Goal: Check status: Check status

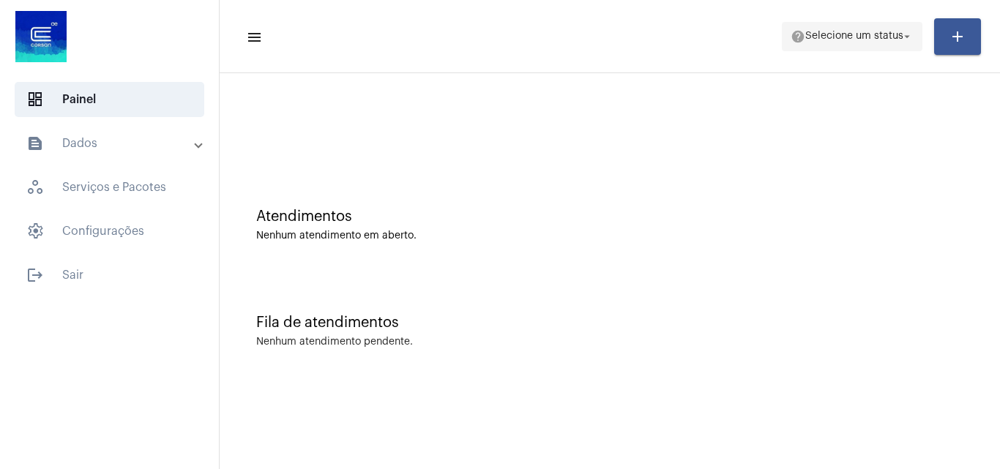
click at [878, 29] on span "help Selecione um status arrow_drop_down" at bounding box center [852, 36] width 123 height 26
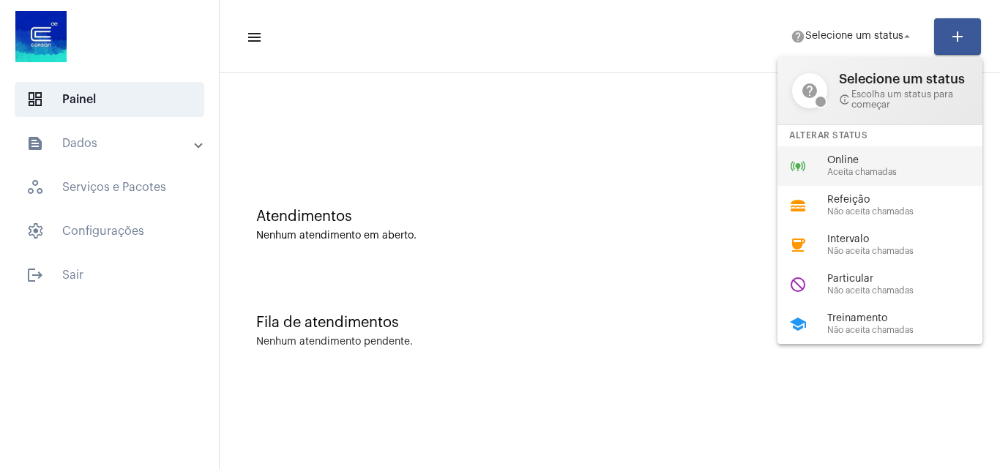
click at [813, 157] on div "online_prediction Online Aceita chamadas" at bounding box center [891, 166] width 228 height 40
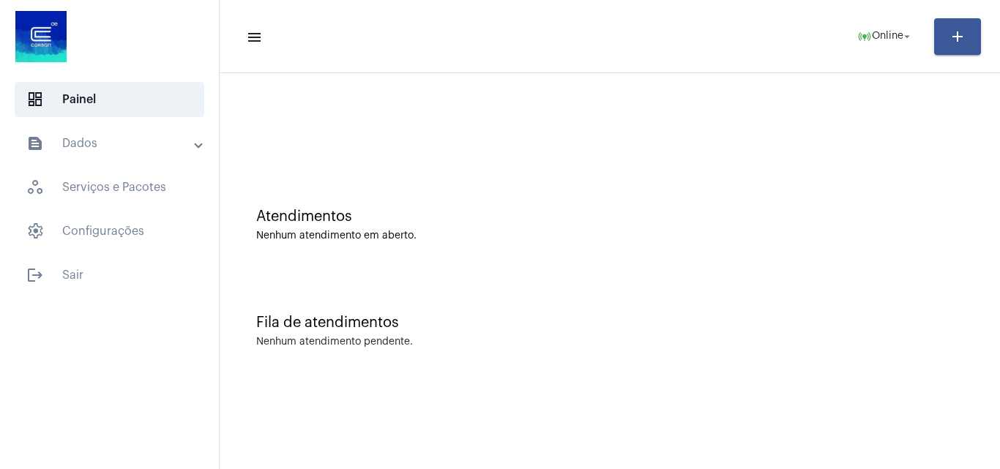
click at [131, 134] on mat-expansion-panel-header "text_snippet_outlined Dados" at bounding box center [114, 143] width 210 height 35
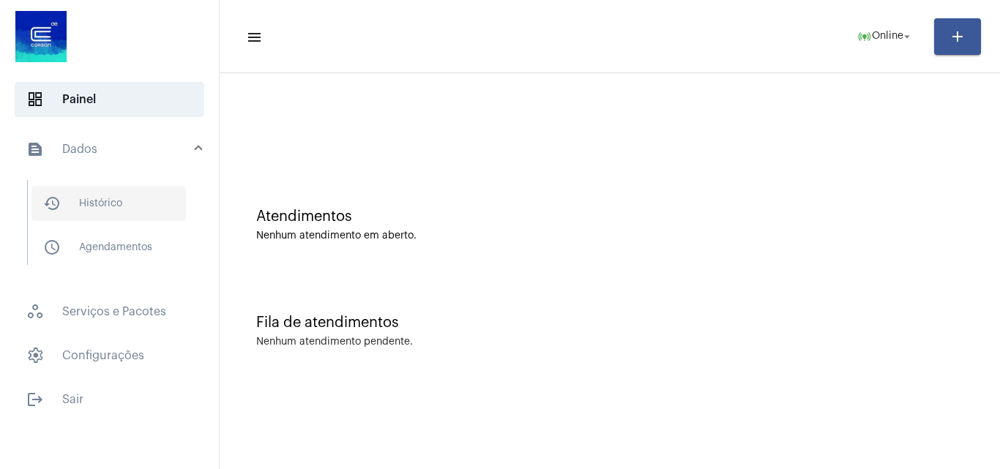
click at [128, 212] on span "history_outlined Histórico" at bounding box center [108, 203] width 154 height 35
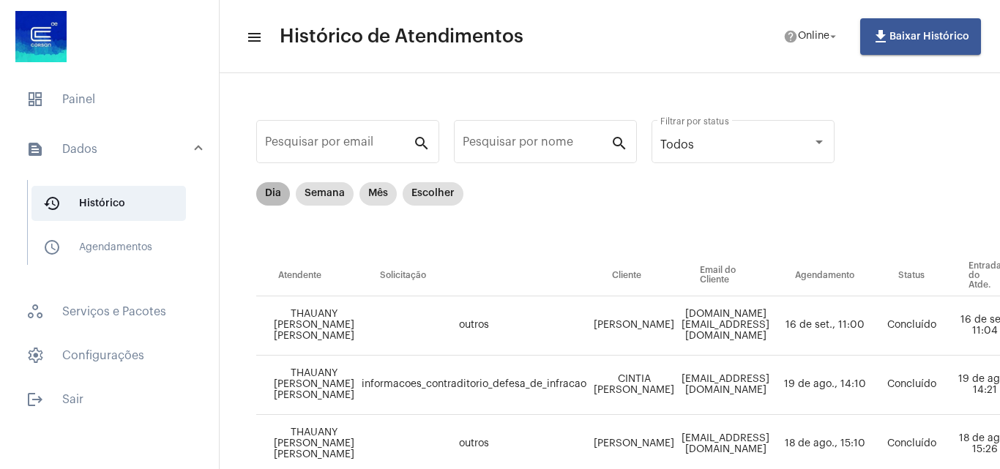
click at [269, 190] on mat-chip "Dia" at bounding box center [273, 193] width 34 height 23
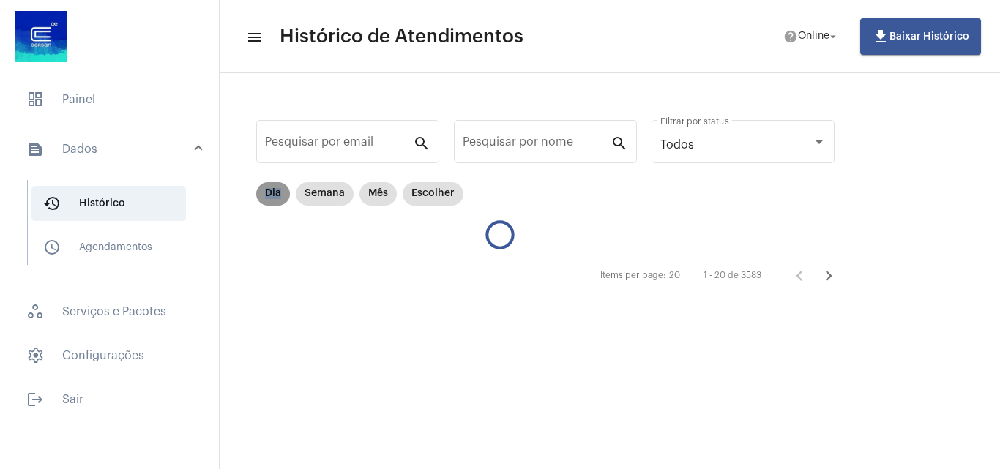
click at [269, 190] on mat-chip "Dia" at bounding box center [273, 193] width 34 height 23
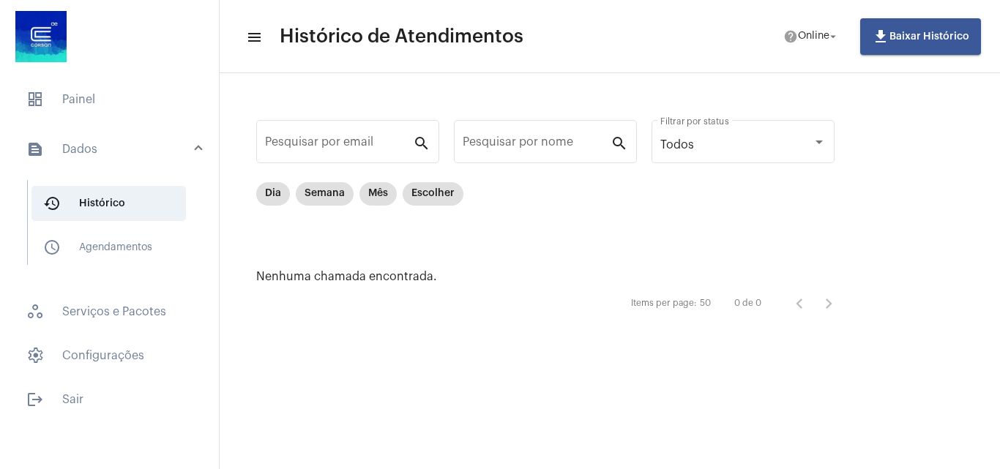
click at [517, 307] on div "Items per page: 50 0 de 0" at bounding box center [552, 303] width 593 height 41
click at [332, 196] on mat-chip "Semana" at bounding box center [325, 193] width 58 height 23
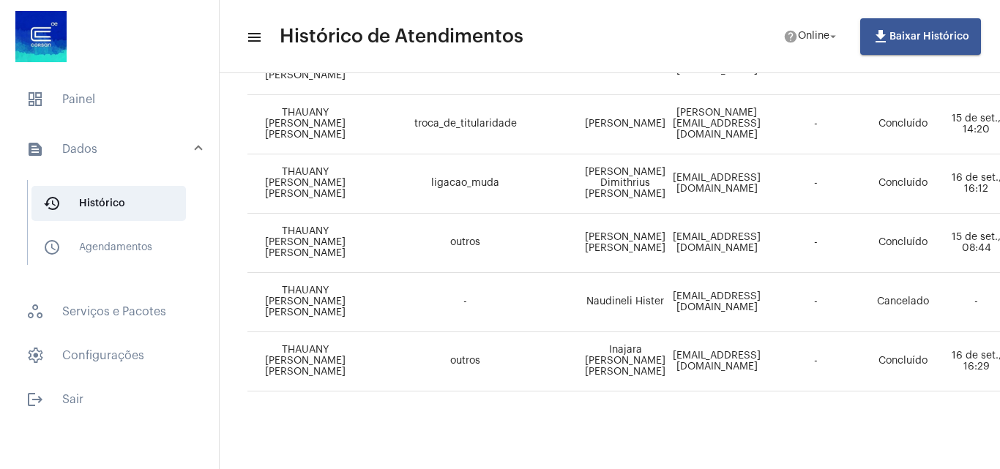
scroll to position [1102, 0]
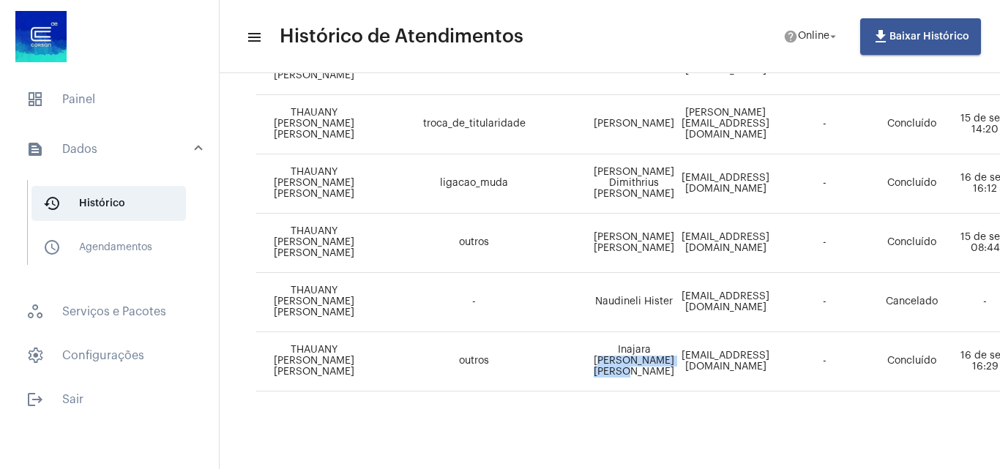
drag, startPoint x: 579, startPoint y: 349, endPoint x: 640, endPoint y: 362, distance: 62.9
click at [640, 362] on td "Inajara [PERSON_NAME] [PERSON_NAME]" at bounding box center [634, 361] width 88 height 59
drag, startPoint x: 617, startPoint y: 362, endPoint x: 477, endPoint y: 345, distance: 141.6
click at [520, 356] on td "outros" at bounding box center [474, 361] width 232 height 59
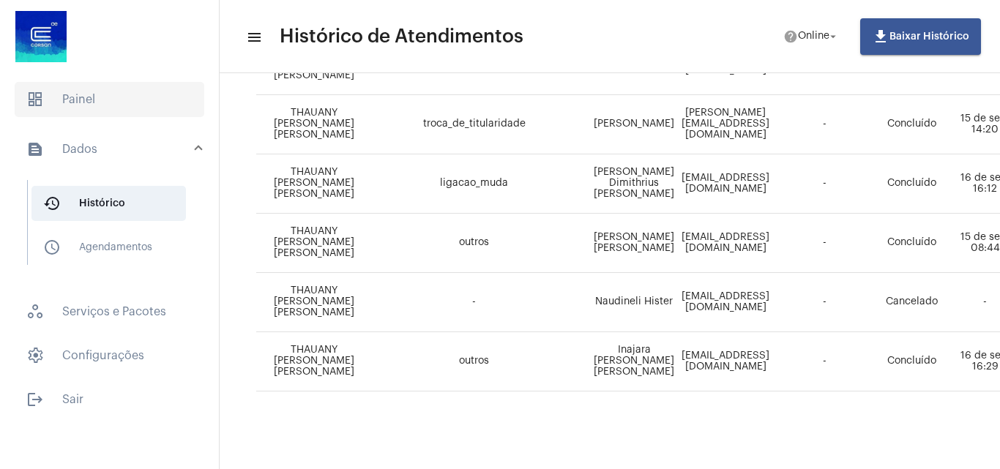
click at [102, 103] on span "dashboard Painel" at bounding box center [110, 99] width 190 height 35
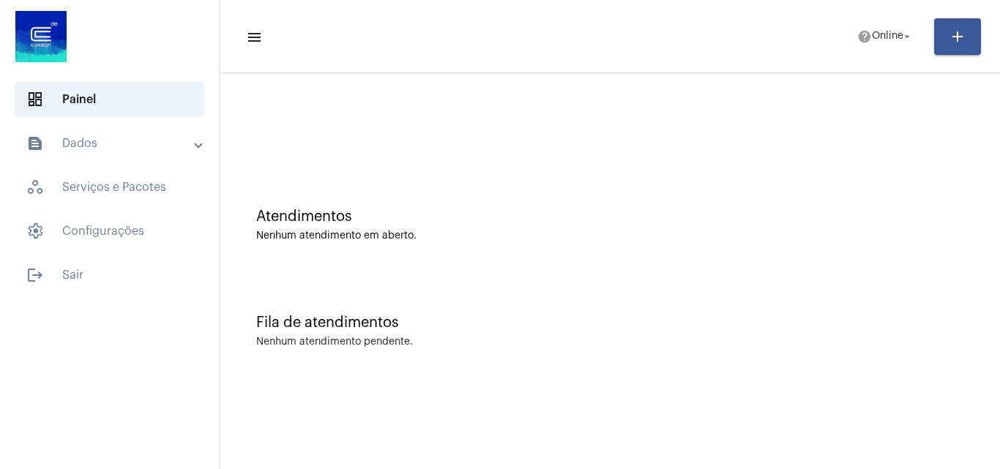
click at [114, 135] on mat-panel-title "text_snippet_outlined Dados" at bounding box center [110, 144] width 169 height 18
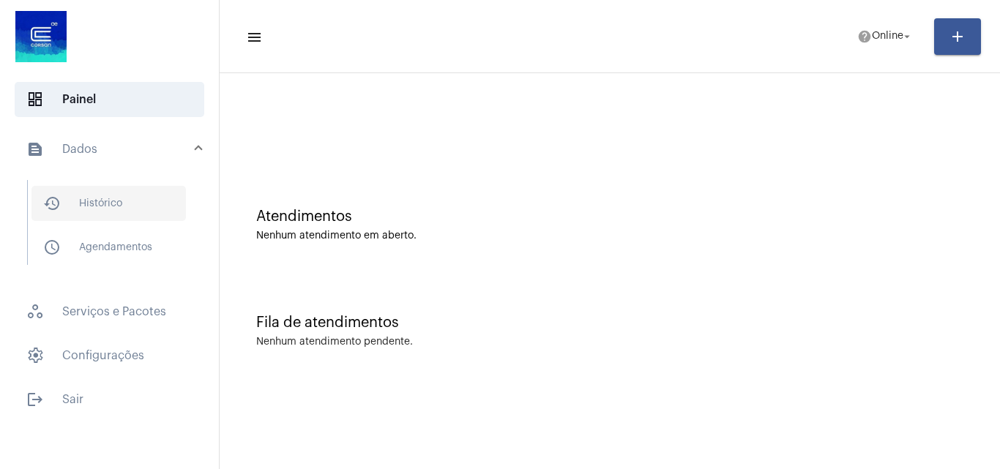
click at [136, 204] on span "history_outlined Histórico" at bounding box center [108, 203] width 154 height 35
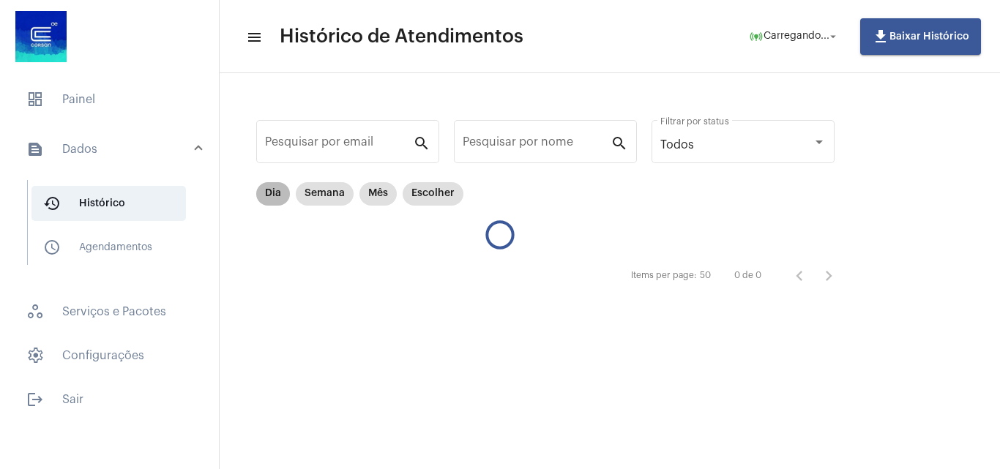
click at [274, 192] on mat-chip "Dia" at bounding box center [273, 193] width 34 height 23
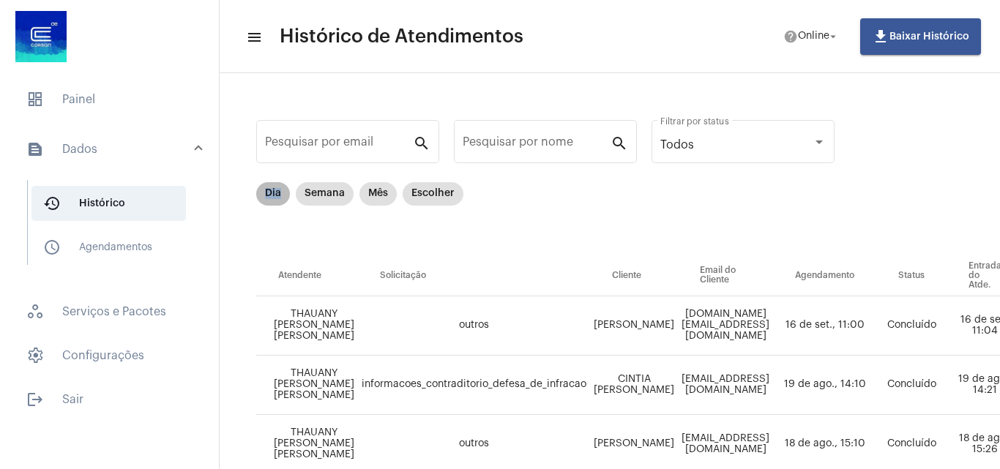
click at [268, 197] on mat-chip "Dia" at bounding box center [273, 193] width 34 height 23
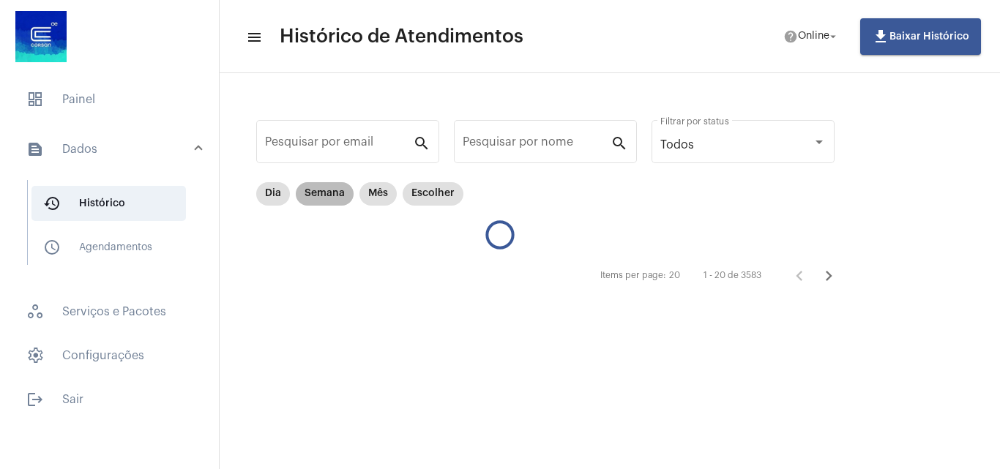
click at [339, 203] on mat-chip "Semana" at bounding box center [325, 193] width 58 height 23
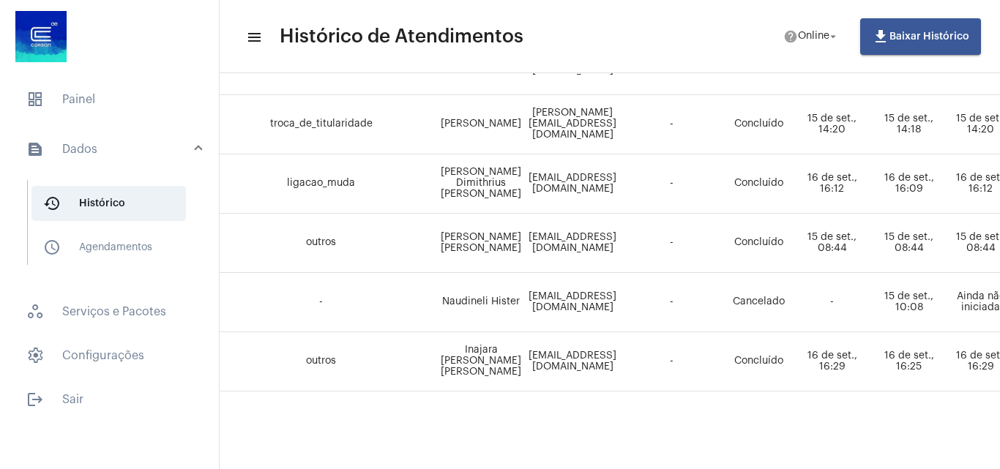
scroll to position [1102, 227]
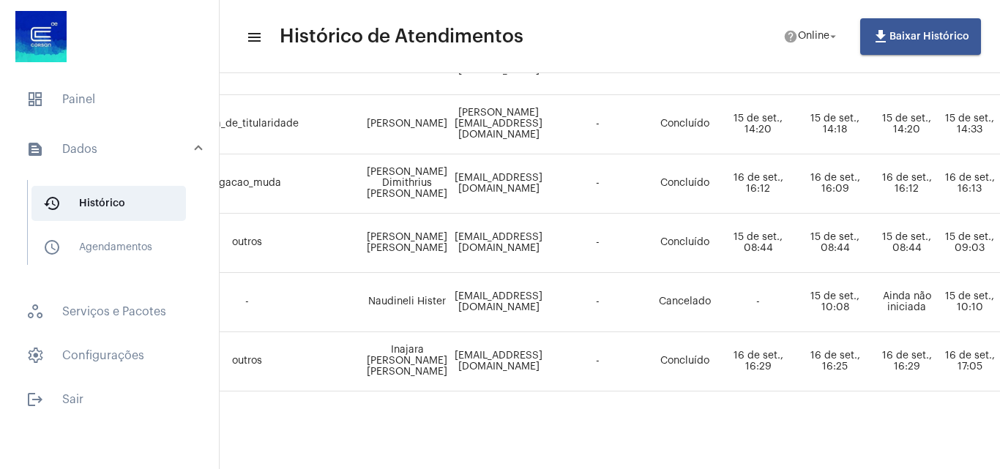
drag, startPoint x: 613, startPoint y: 457, endPoint x: 568, endPoint y: 459, distance: 45.4
click at [568, 459] on mat-sidenav-content "menu Histórico de Atendimentos help Online arrow_drop_down file_download Baixar…" at bounding box center [610, 234] width 780 height 469
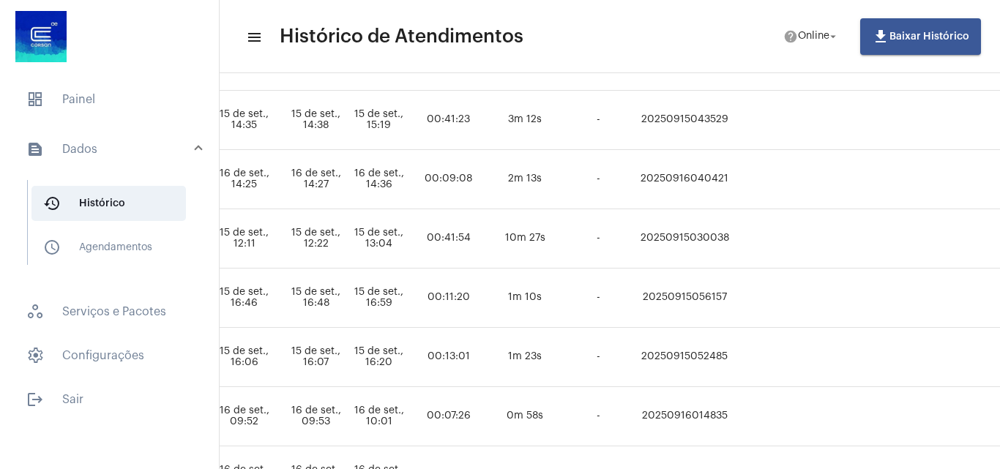
scroll to position [443, 851]
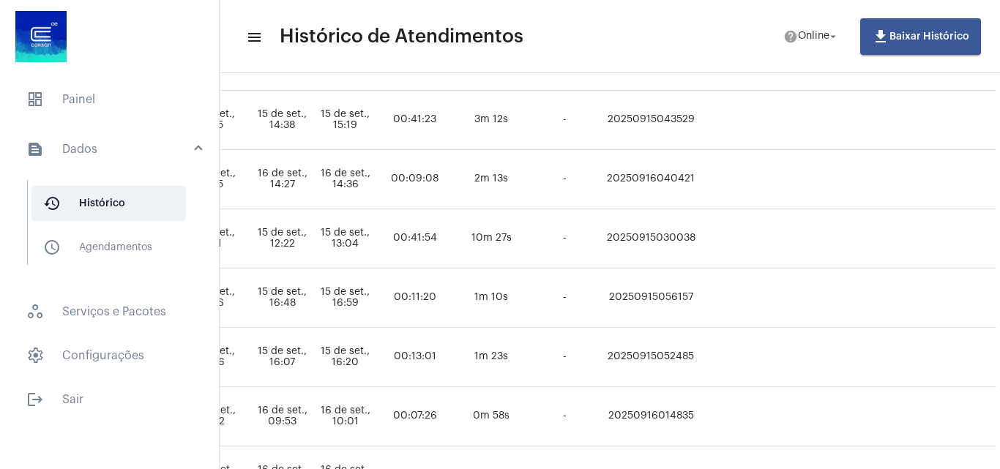
click at [700, 238] on td "20250915030038" at bounding box center [651, 238] width 100 height 59
copy td "20250915030038"
click at [93, 103] on span "dashboard Painel" at bounding box center [110, 99] width 190 height 35
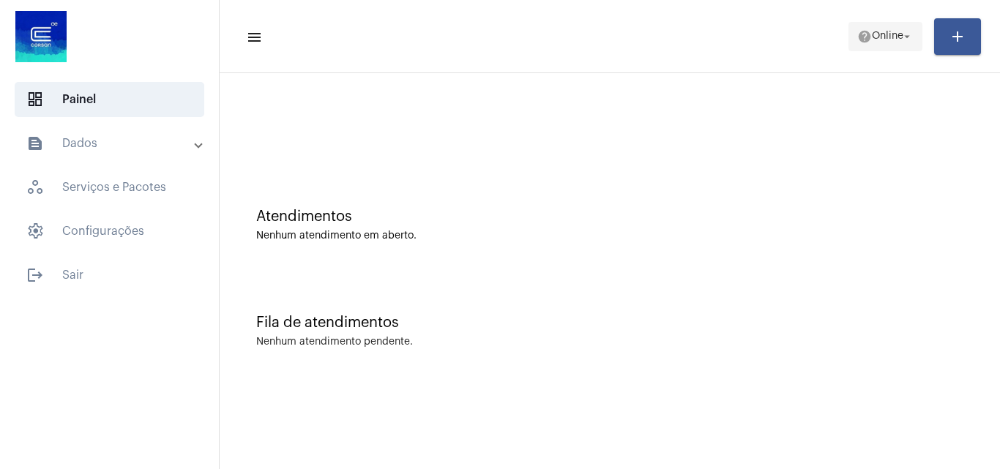
click at [872, 41] on span "Online" at bounding box center [887, 36] width 31 height 10
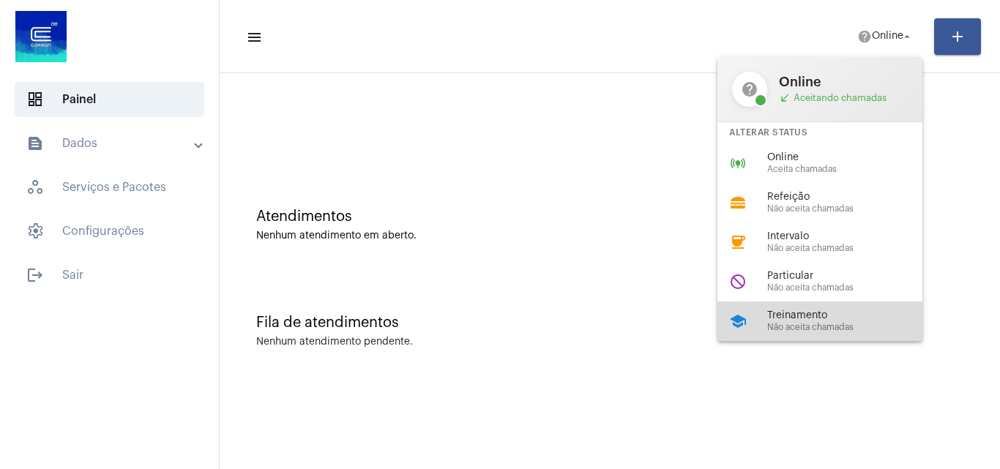
click at [823, 315] on span "Treinamento" at bounding box center [850, 315] width 167 height 11
